Goal: Understand process/instructions: Learn how to perform a task or action

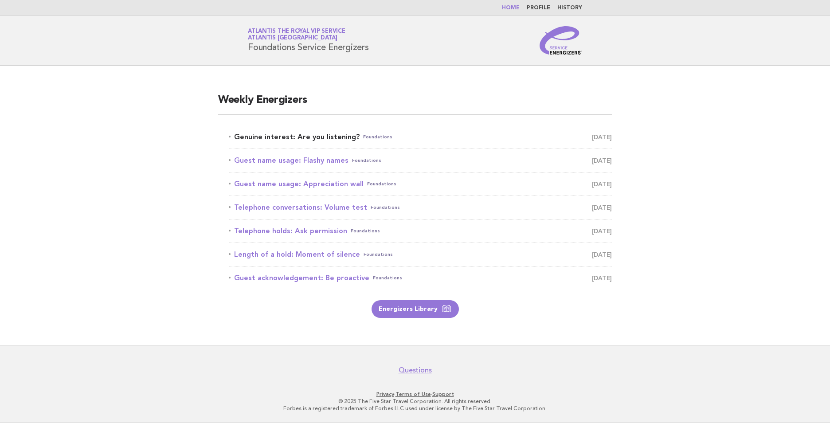
click at [307, 137] on link "Genuine interest: Are you listening? Foundations [DATE]" at bounding box center [420, 137] width 383 height 12
click at [313, 133] on link "Genuine interest: Are you listening? Foundations August 16" at bounding box center [420, 137] width 383 height 12
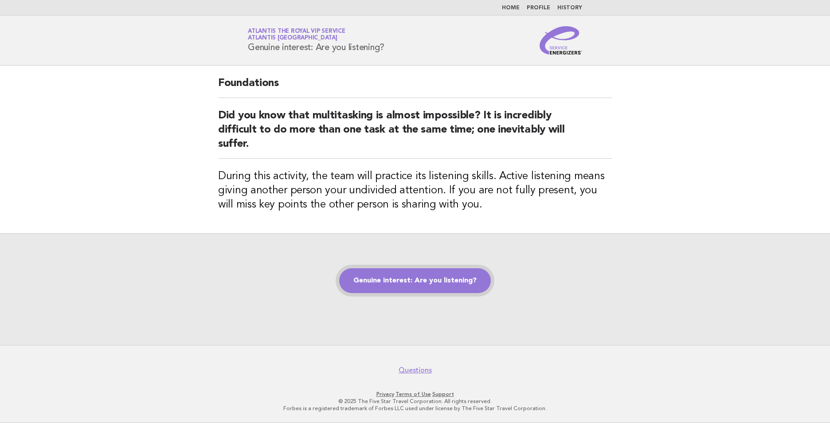
click at [437, 286] on link "Genuine interest: Are you listening?" at bounding box center [415, 280] width 152 height 25
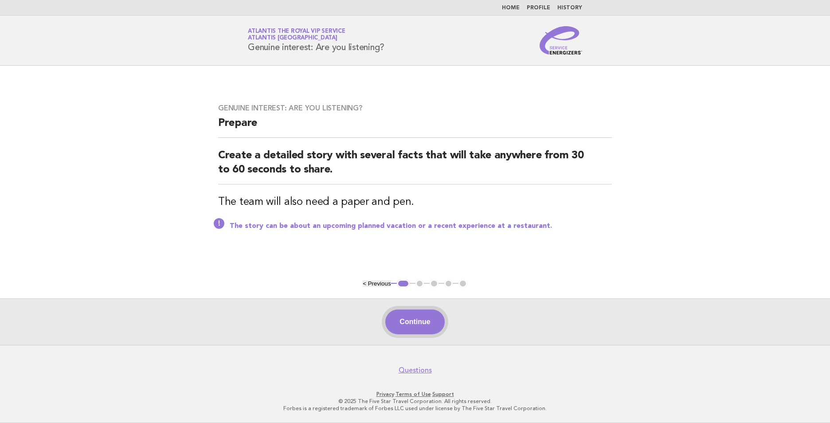
click at [424, 323] on button "Continue" at bounding box center [414, 322] width 59 height 25
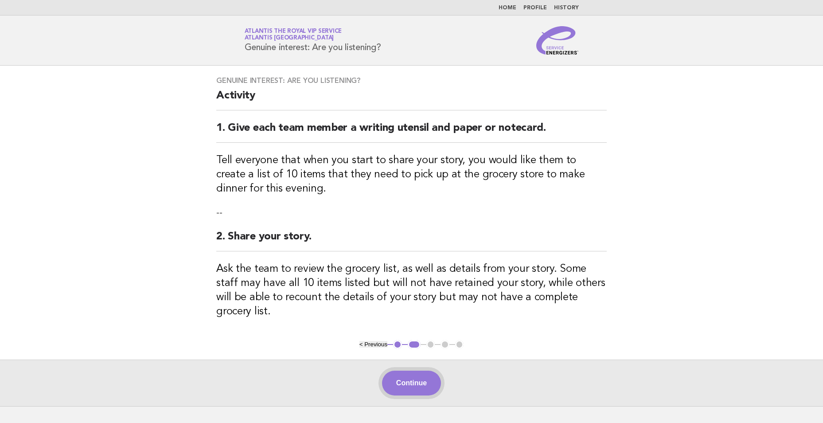
click at [405, 371] on button "Continue" at bounding box center [411, 383] width 59 height 25
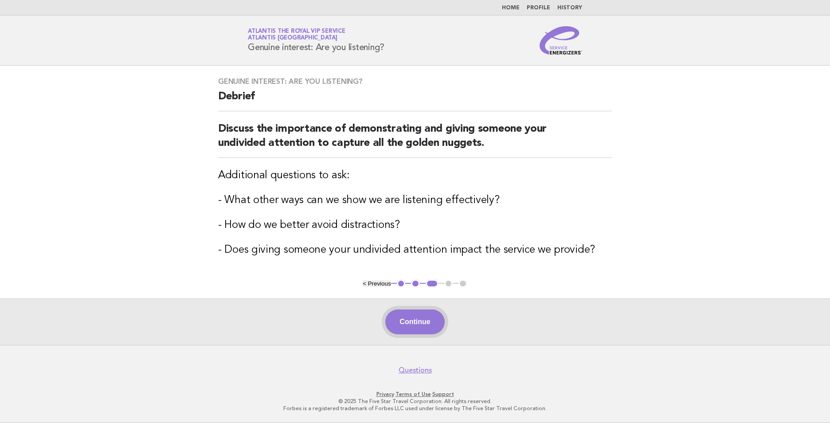
click at [414, 315] on button "Continue" at bounding box center [414, 322] width 59 height 25
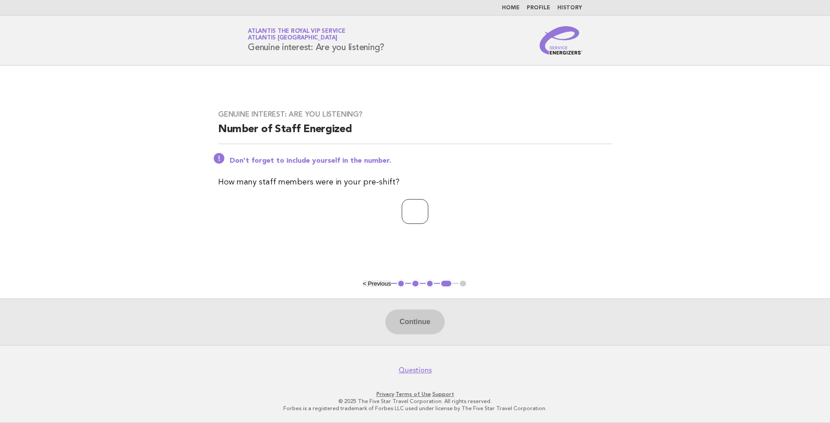
click at [403, 220] on input "number" at bounding box center [415, 211] width 27 height 25
type input "*"
click at [408, 313] on button "Continue" at bounding box center [414, 322] width 59 height 25
